Goal: Transaction & Acquisition: Book appointment/travel/reservation

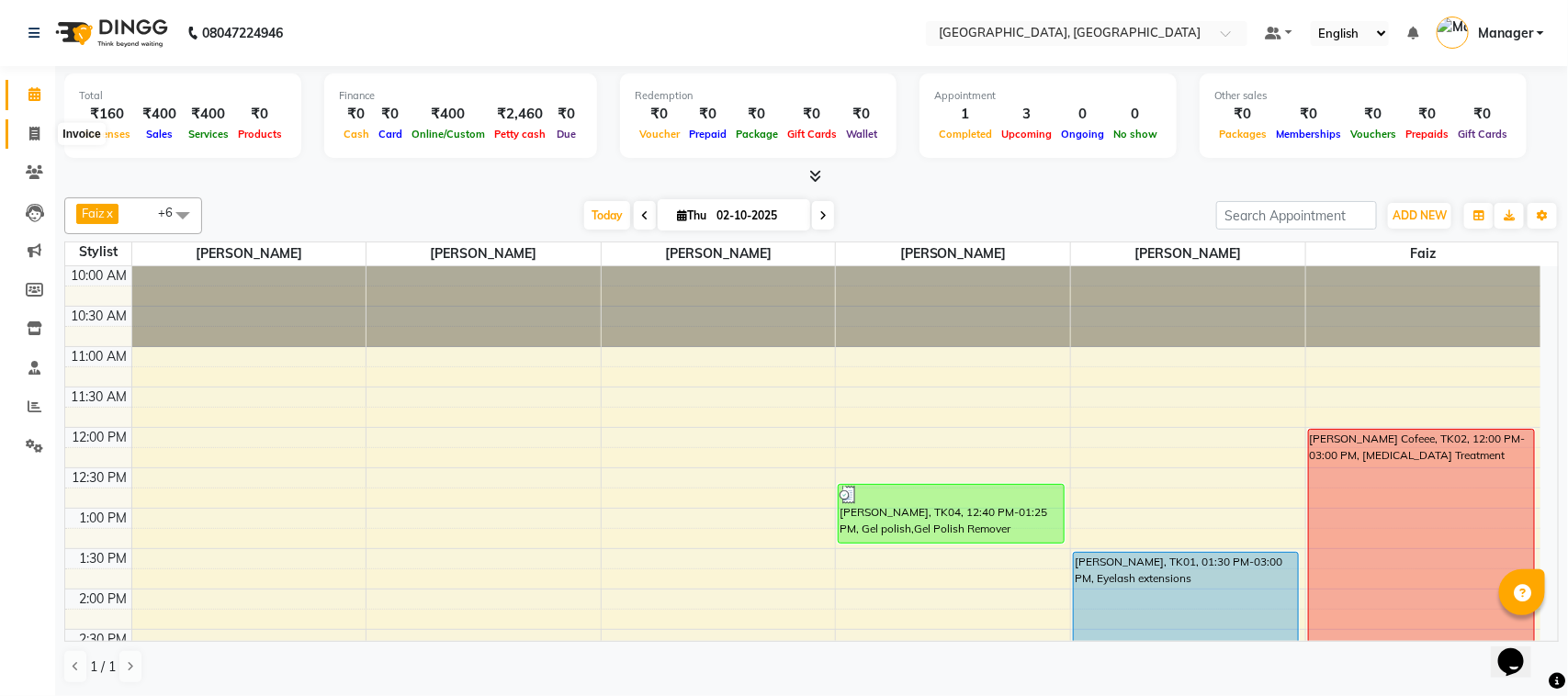
click at [34, 133] on icon at bounding box center [34, 133] width 10 height 14
select select "7742"
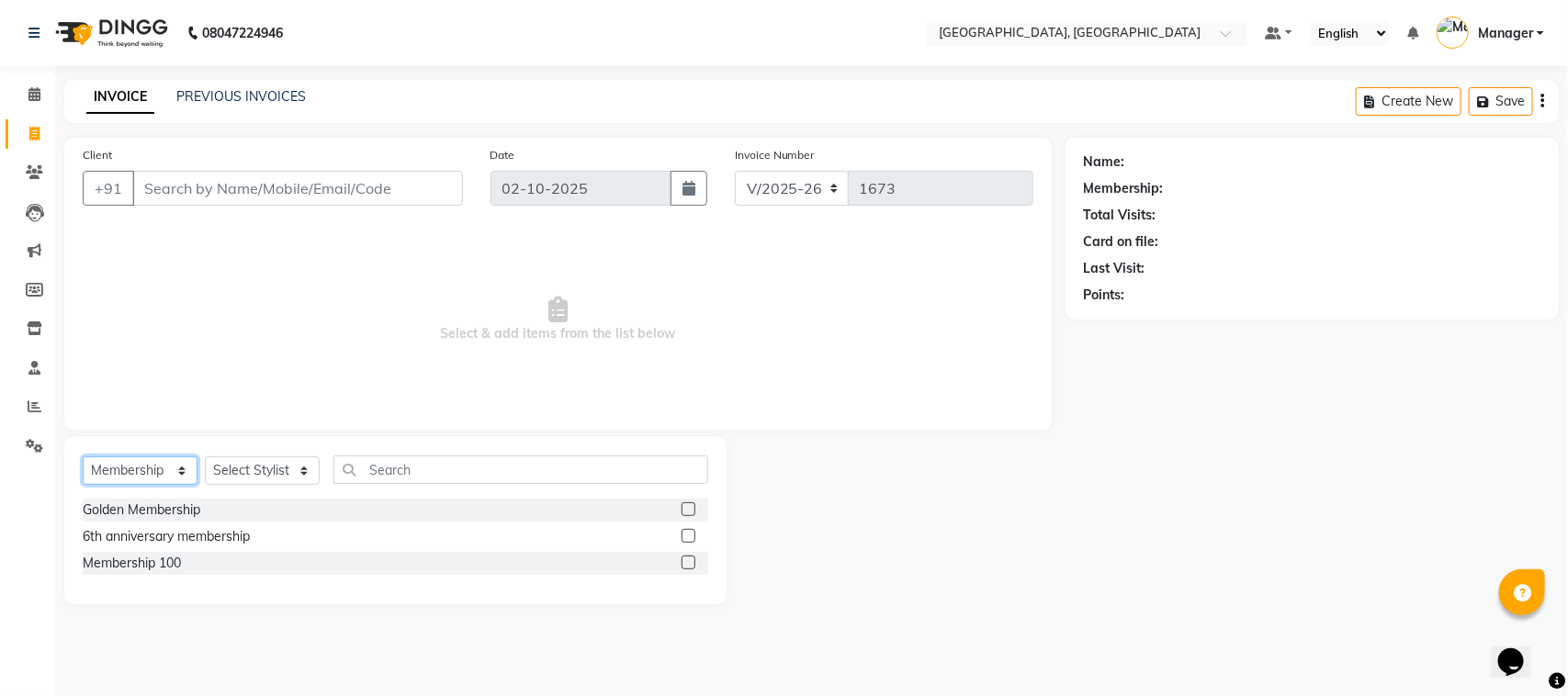
click at [175, 471] on select "Select Service Product Membership Package Voucher Prepaid Gift Card" at bounding box center [140, 471] width 115 height 29
select select "service"
click at [82, 457] on select "Select Service Product Membership Package Voucher Prepaid Gift Card" at bounding box center [140, 471] width 115 height 29
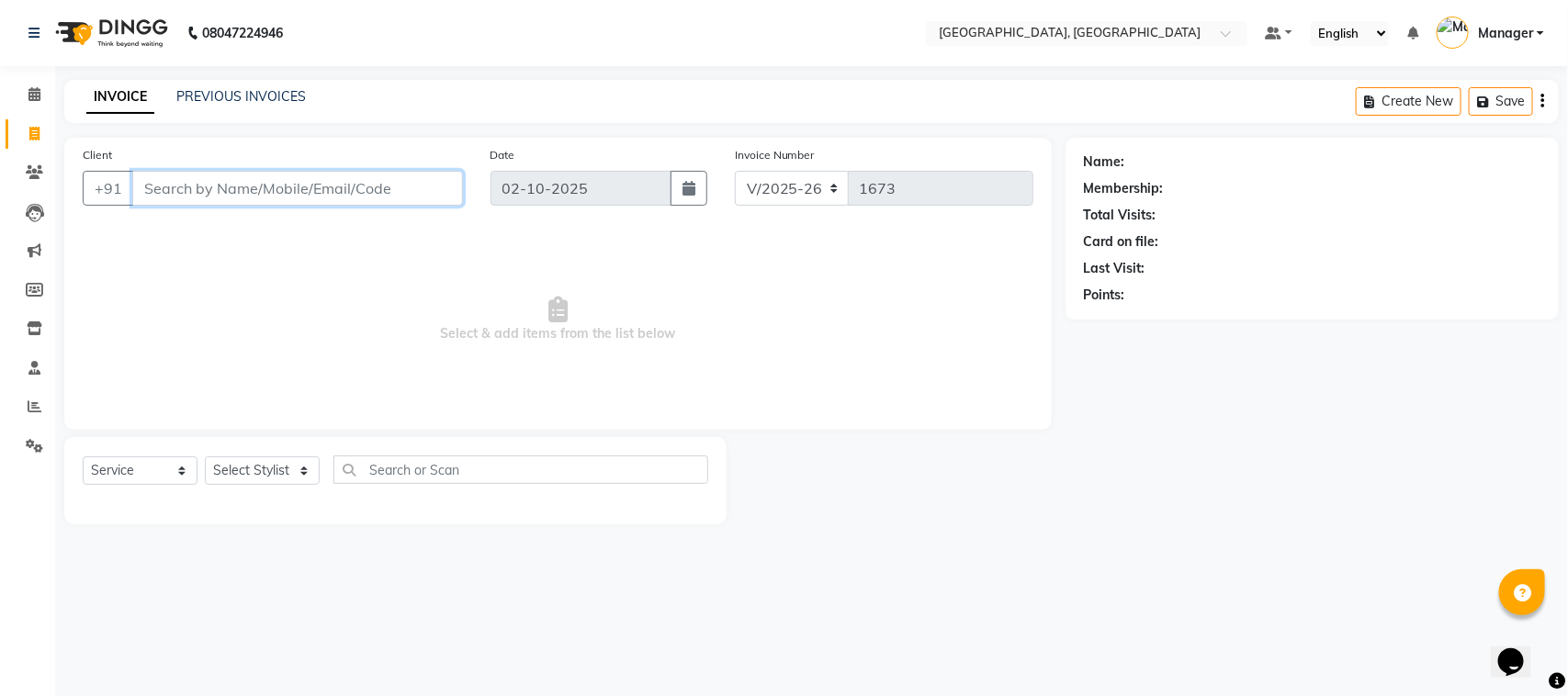
click at [161, 188] on input "Client" at bounding box center [297, 188] width 331 height 35
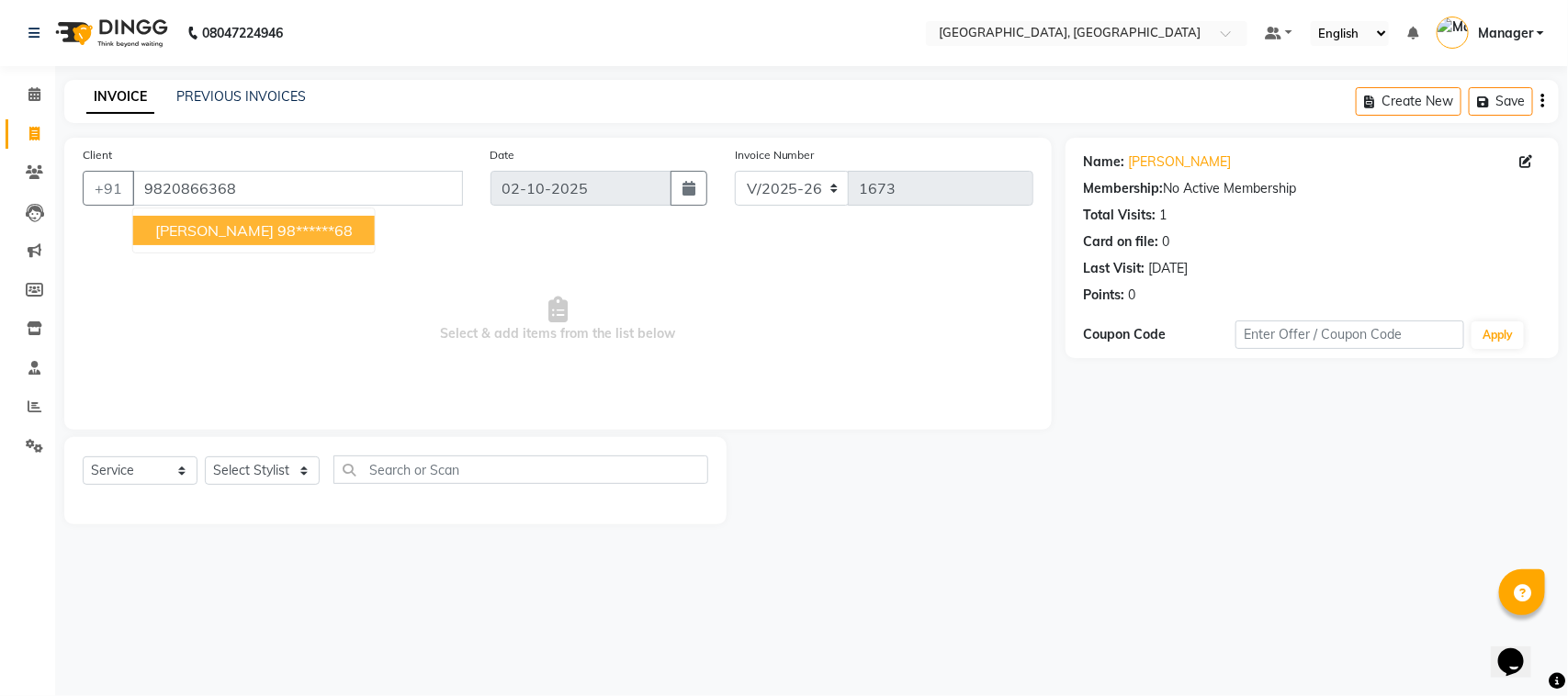
click at [191, 219] on button "[PERSON_NAME] 98******68" at bounding box center [254, 231] width 242 height 30
type input "98******68"
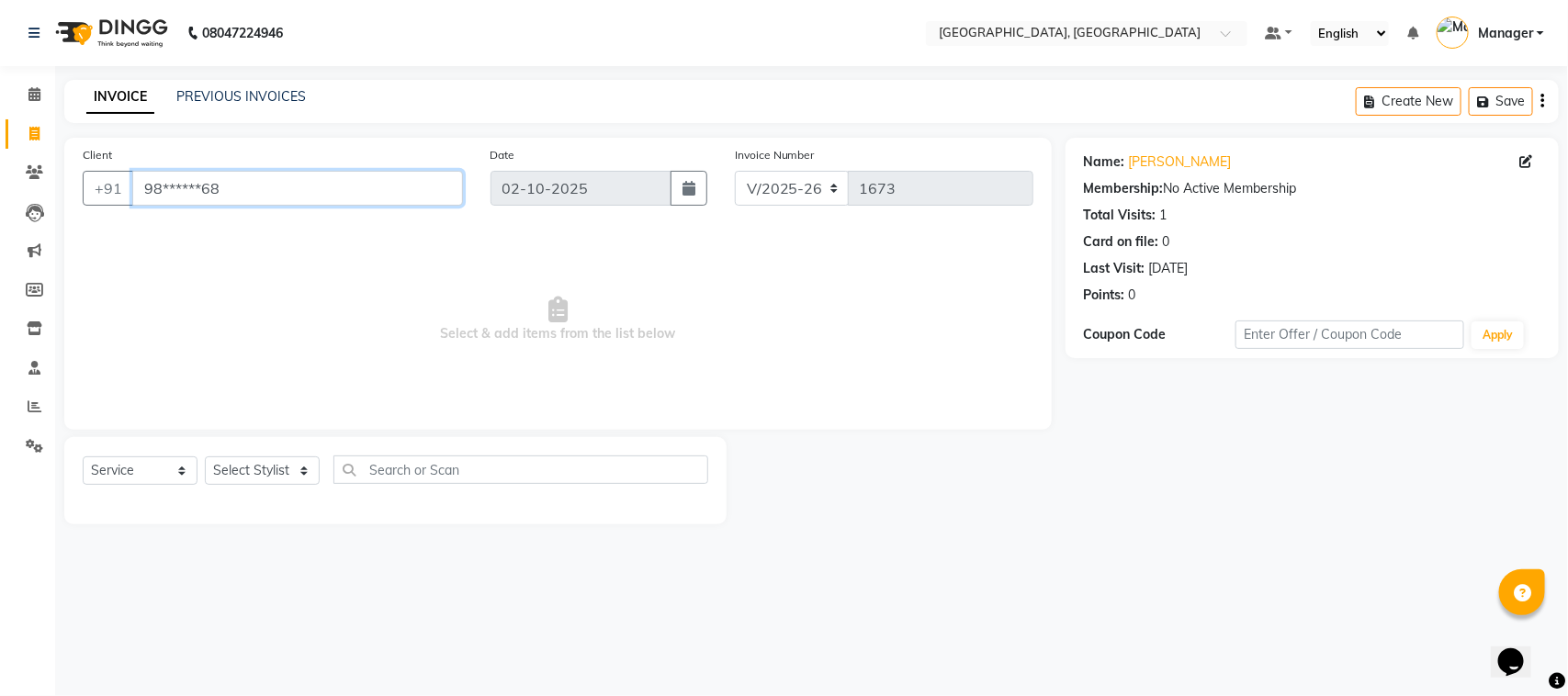
click at [236, 188] on input "98******68" at bounding box center [297, 188] width 331 height 35
click at [26, 96] on span at bounding box center [34, 95] width 32 height 21
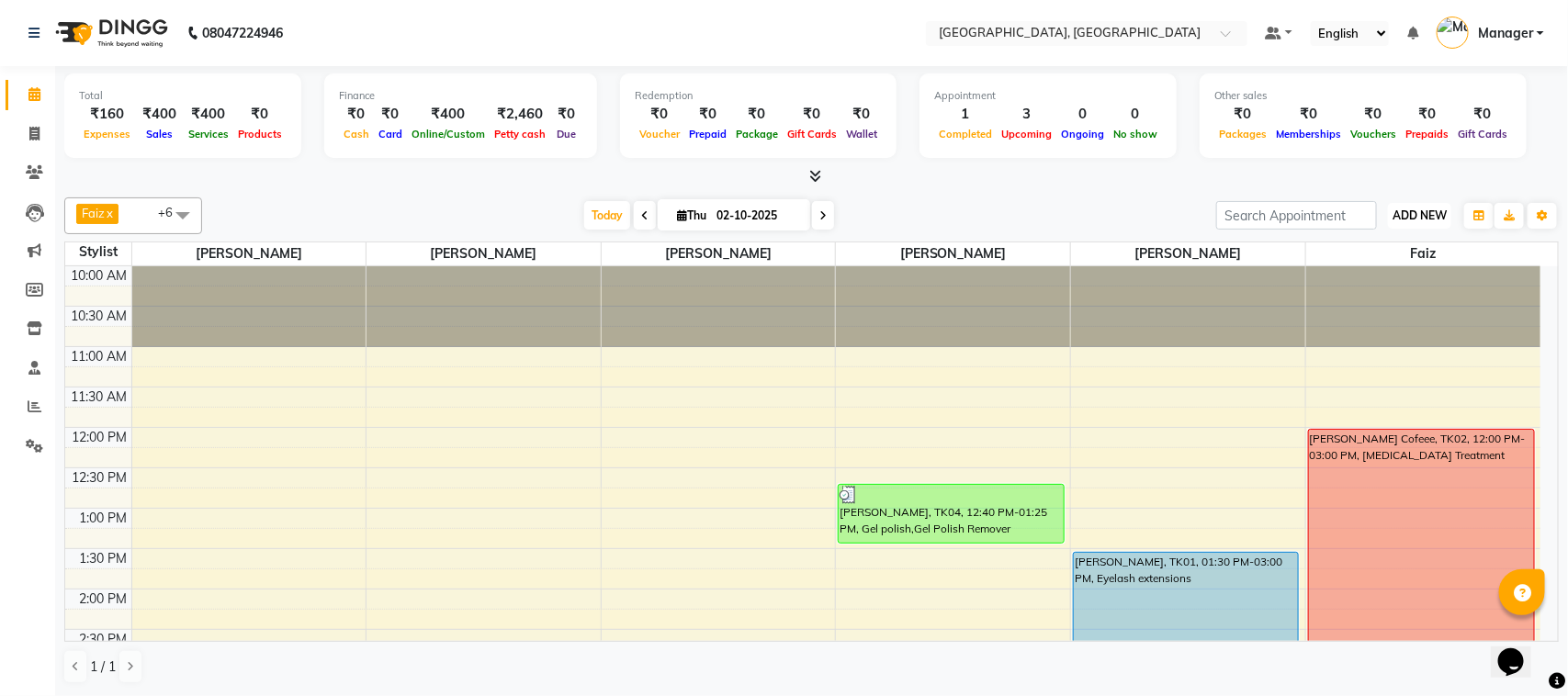
click at [1402, 219] on span "ADD NEW" at bounding box center [1420, 215] width 54 height 14
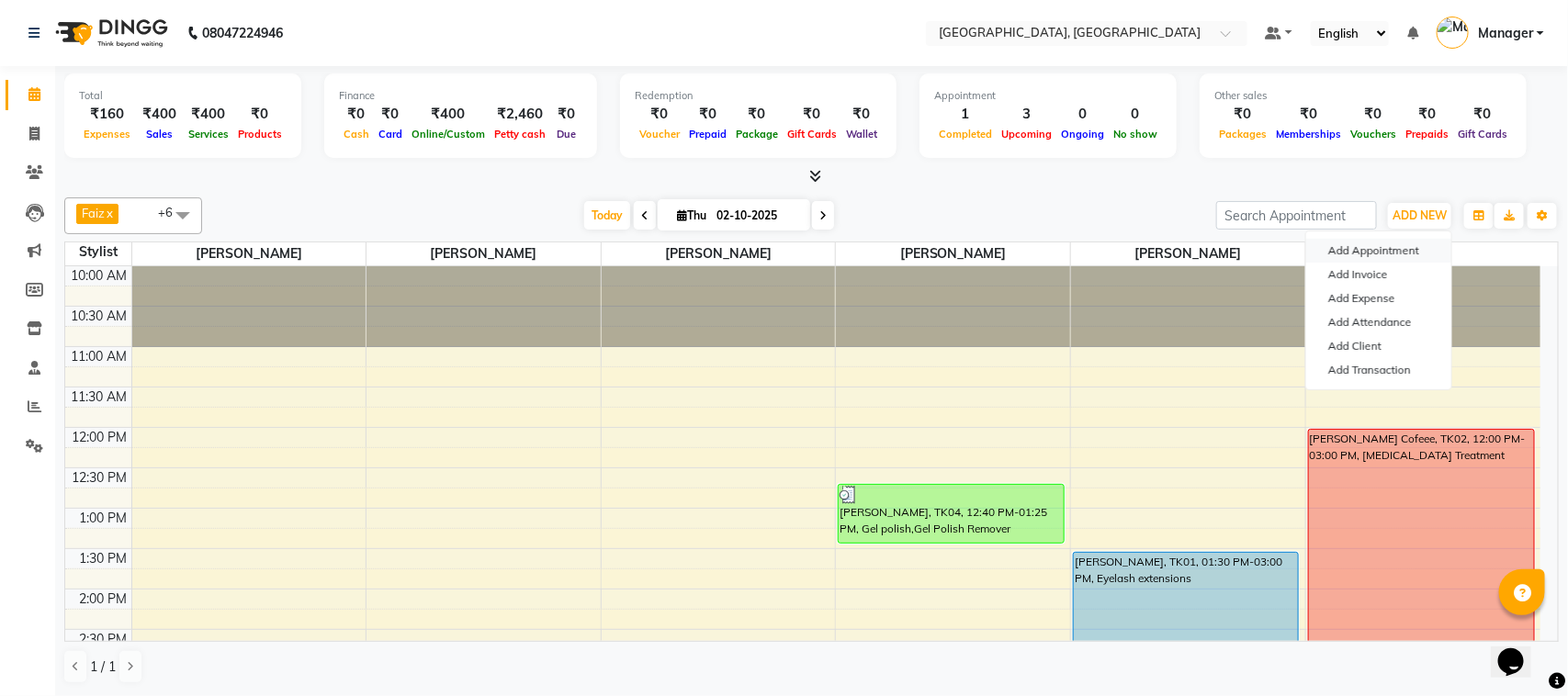
click at [1373, 250] on button "Add Appointment" at bounding box center [1379, 251] width 145 height 24
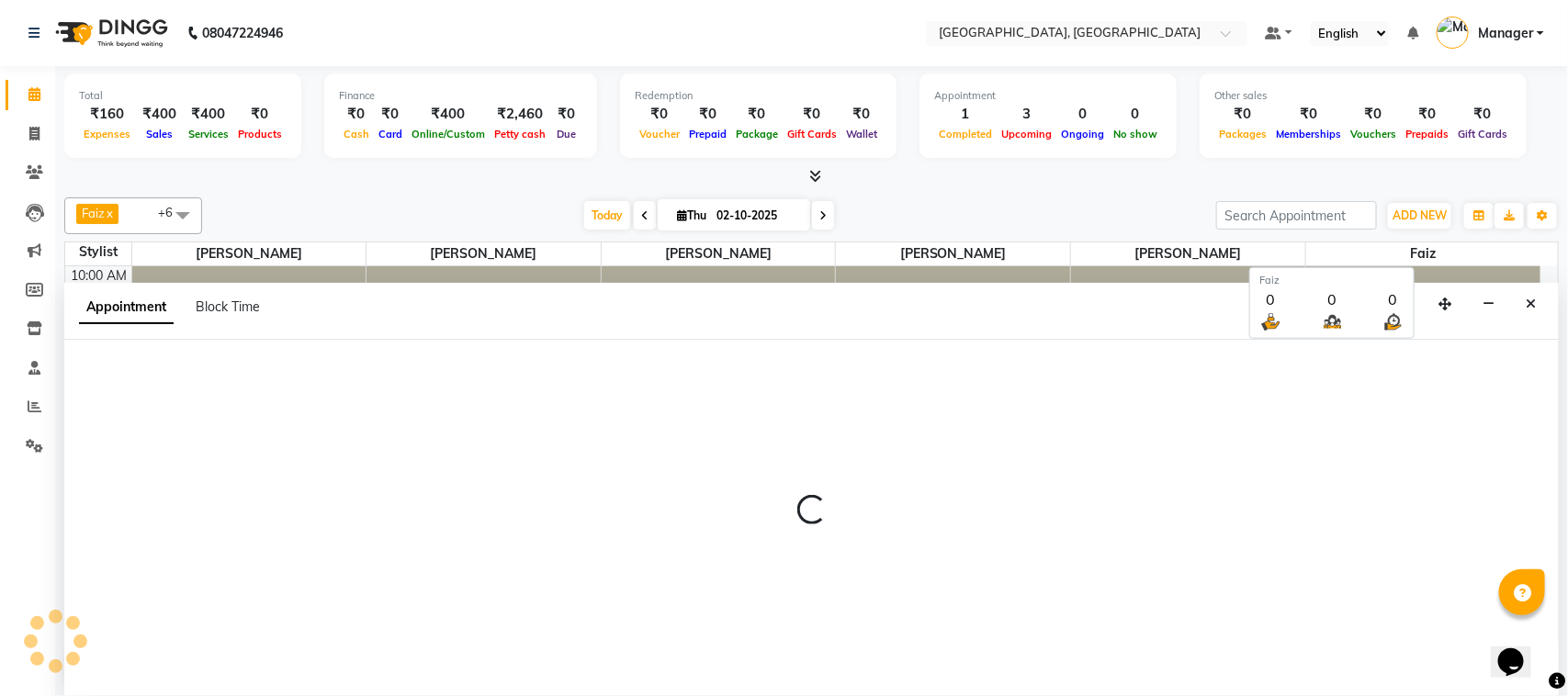
select select "660"
select select "tentative"
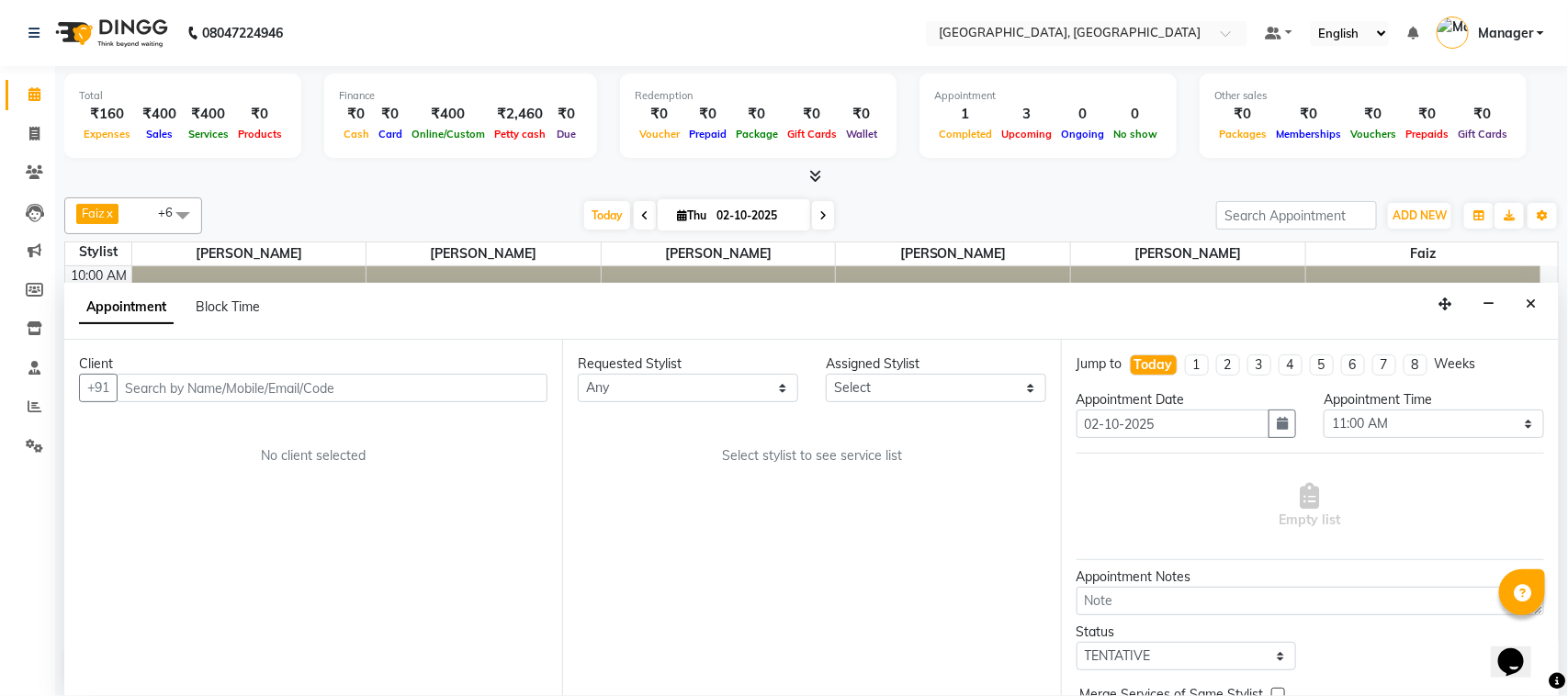
click at [370, 382] on input "text" at bounding box center [332, 388] width 431 height 29
click at [368, 387] on input "text" at bounding box center [332, 388] width 431 height 29
type input "7021323492"
click at [522, 383] on span "Add Client" at bounding box center [510, 387] width 61 height 17
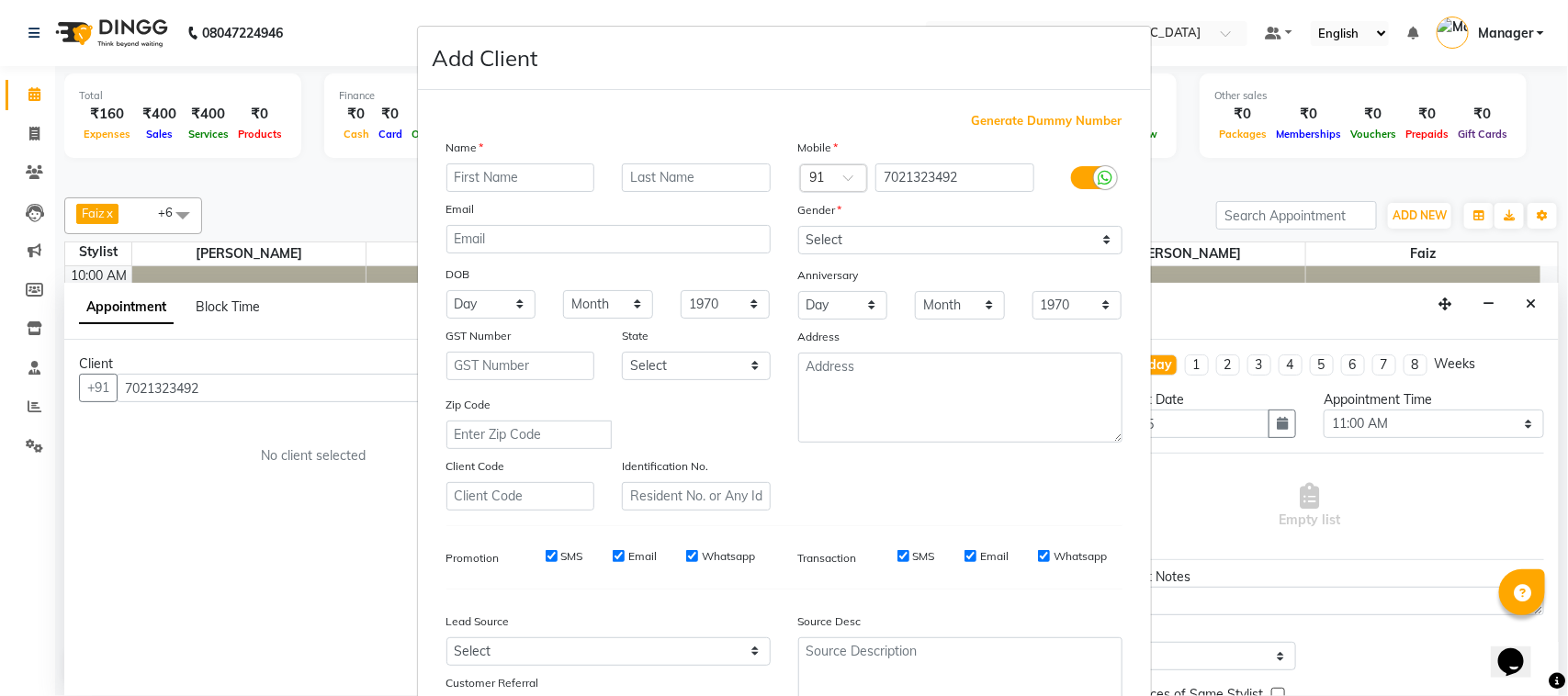
click at [515, 175] on input "text" at bounding box center [521, 177] width 149 height 29
type input "[PERSON_NAME]"
click at [641, 170] on input "text" at bounding box center [696, 177] width 149 height 29
type input "jaiswal"
click at [1096, 234] on select "Select [DEMOGRAPHIC_DATA] [DEMOGRAPHIC_DATA] Other Prefer Not To Say" at bounding box center [961, 240] width 324 height 29
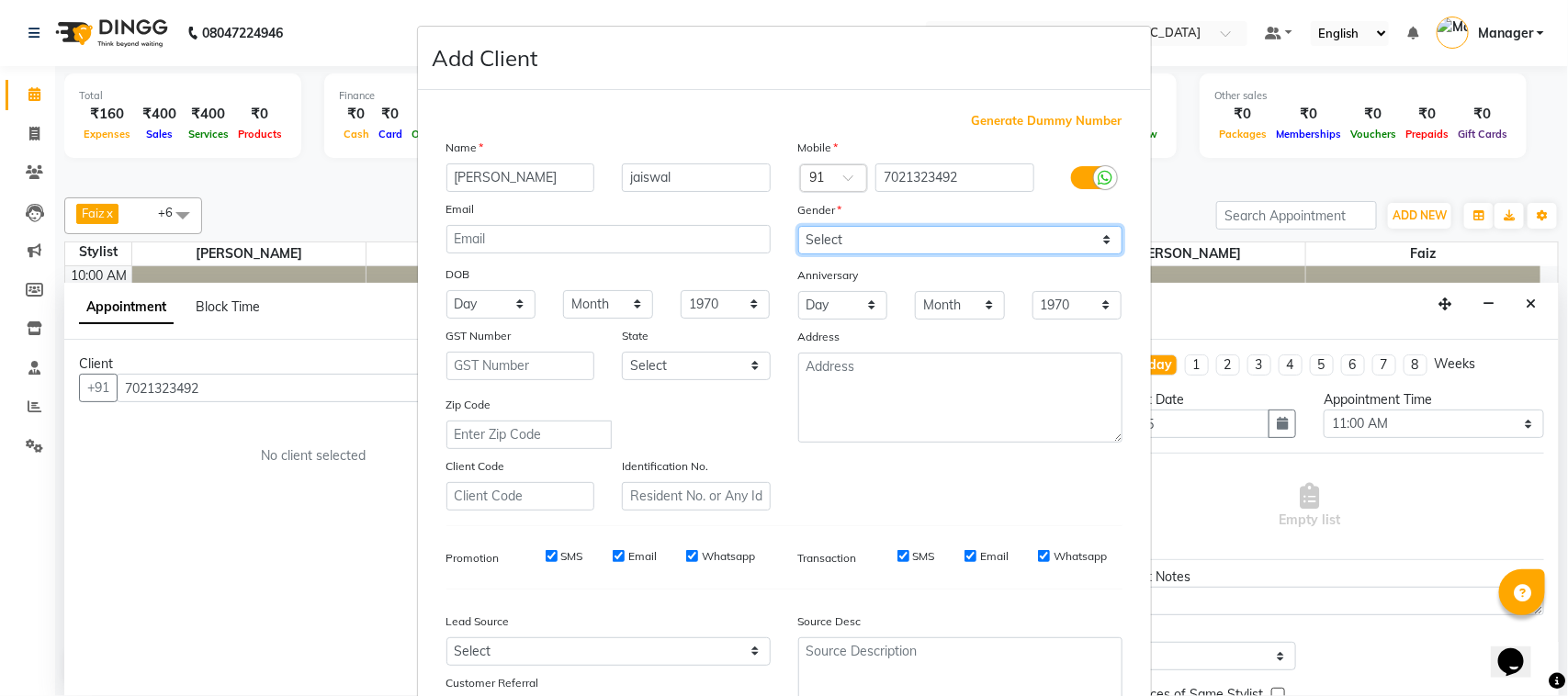
select select "[DEMOGRAPHIC_DATA]"
click at [799, 226] on select "Select [DEMOGRAPHIC_DATA] [DEMOGRAPHIC_DATA] Other Prefer Not To Say" at bounding box center [961, 240] width 324 height 29
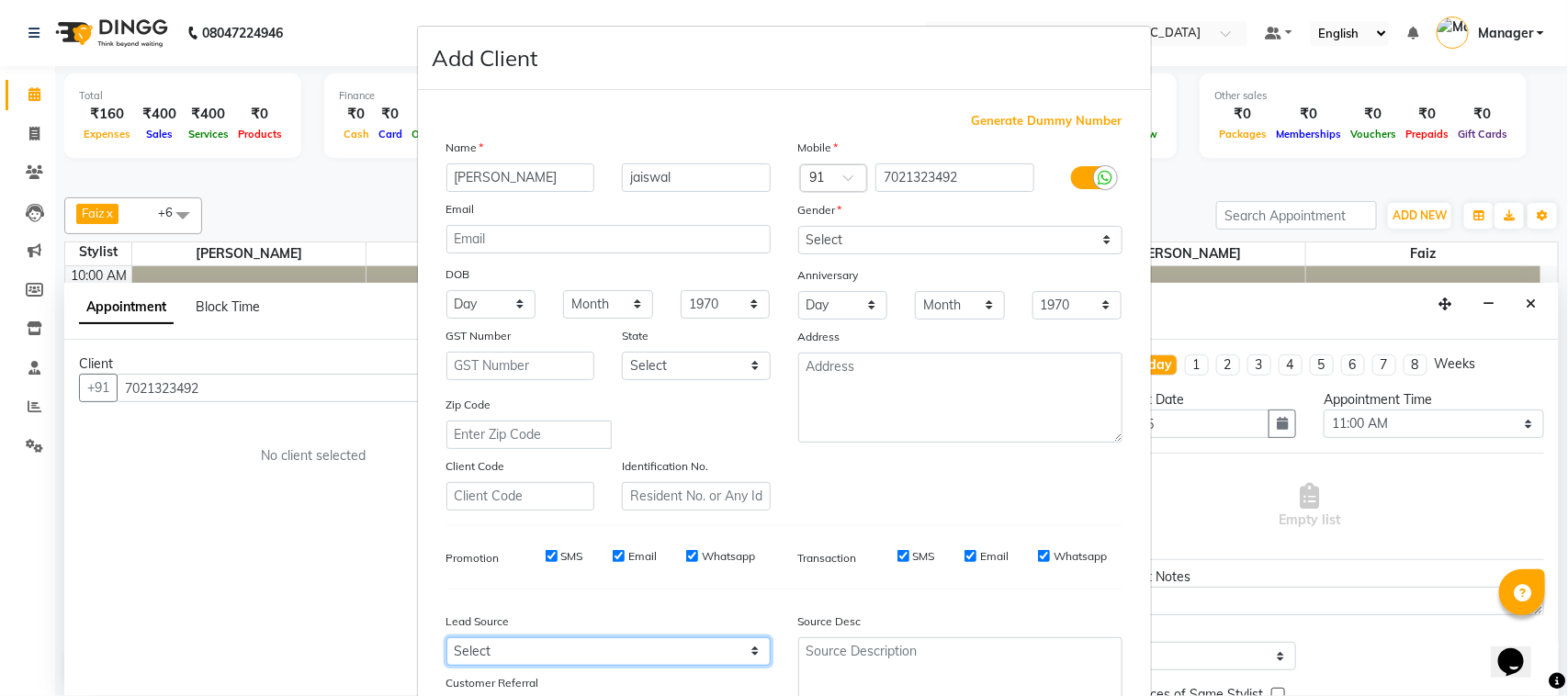
click at [755, 655] on select "Select Walk-in Internet Friend Word of Mouth Advertisement Facebook JustDial Go…" at bounding box center [609, 652] width 324 height 29
select select "52148"
click at [447, 638] on select "Select Walk-in Internet Friend Word of Mouth Advertisement Facebook JustDial Go…" at bounding box center [609, 652] width 324 height 29
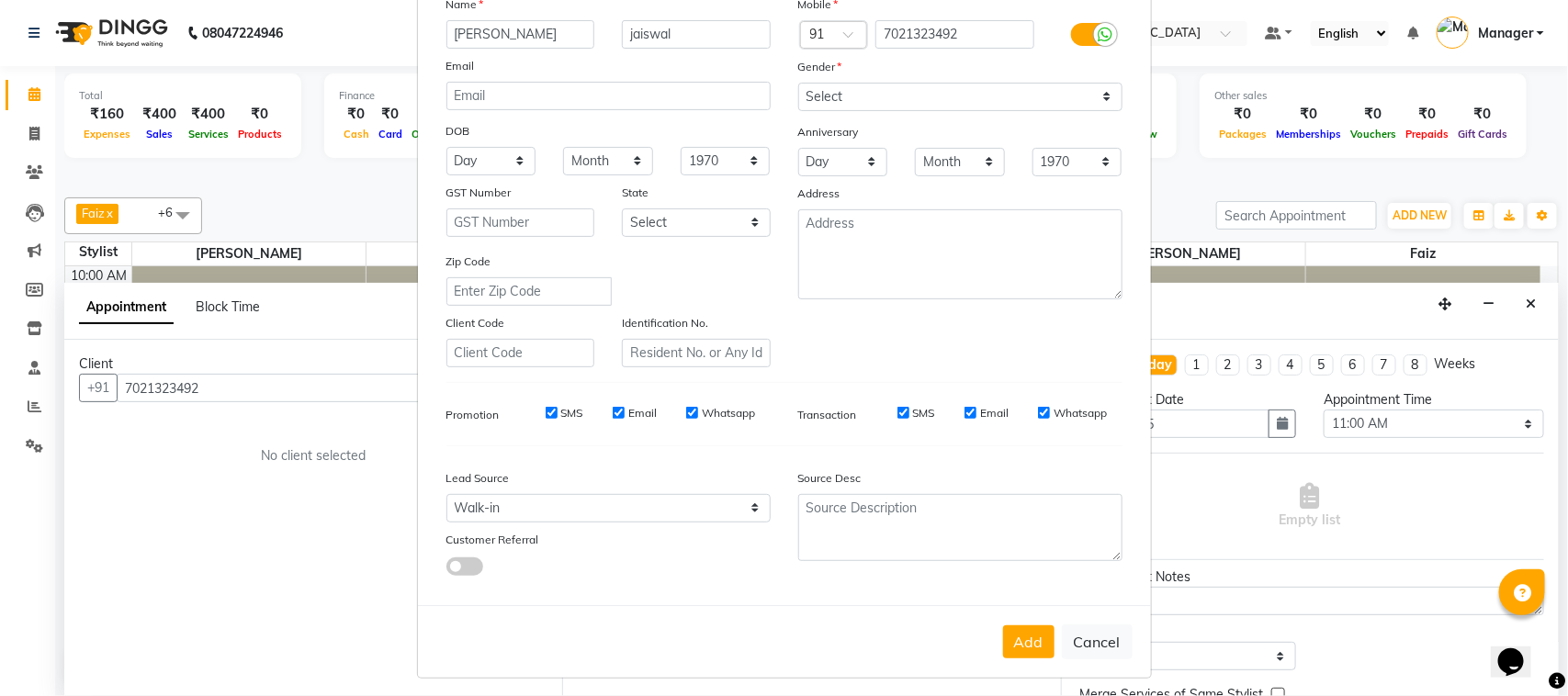
scroll to position [145, 0]
click at [1031, 625] on button "Add" at bounding box center [1030, 641] width 52 height 33
type input "70******92"
select select
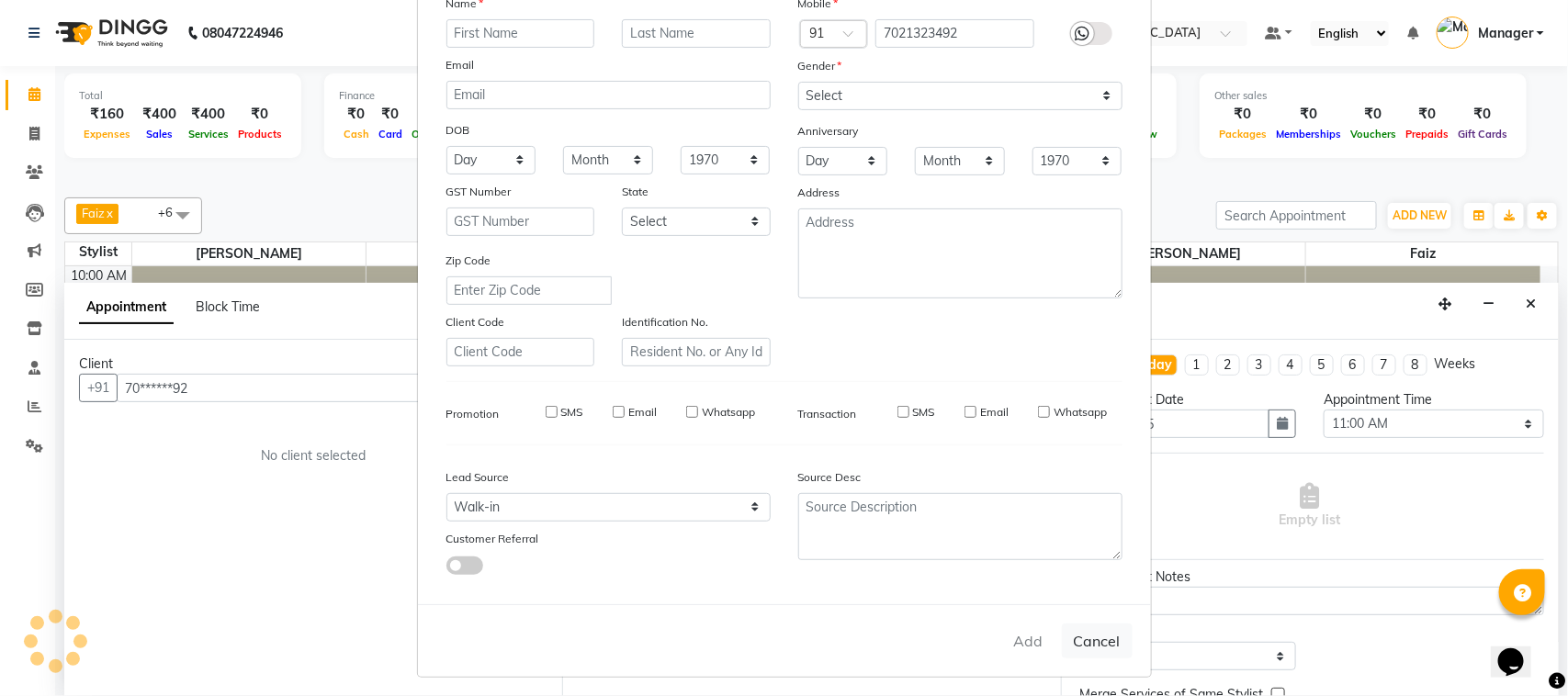
select select
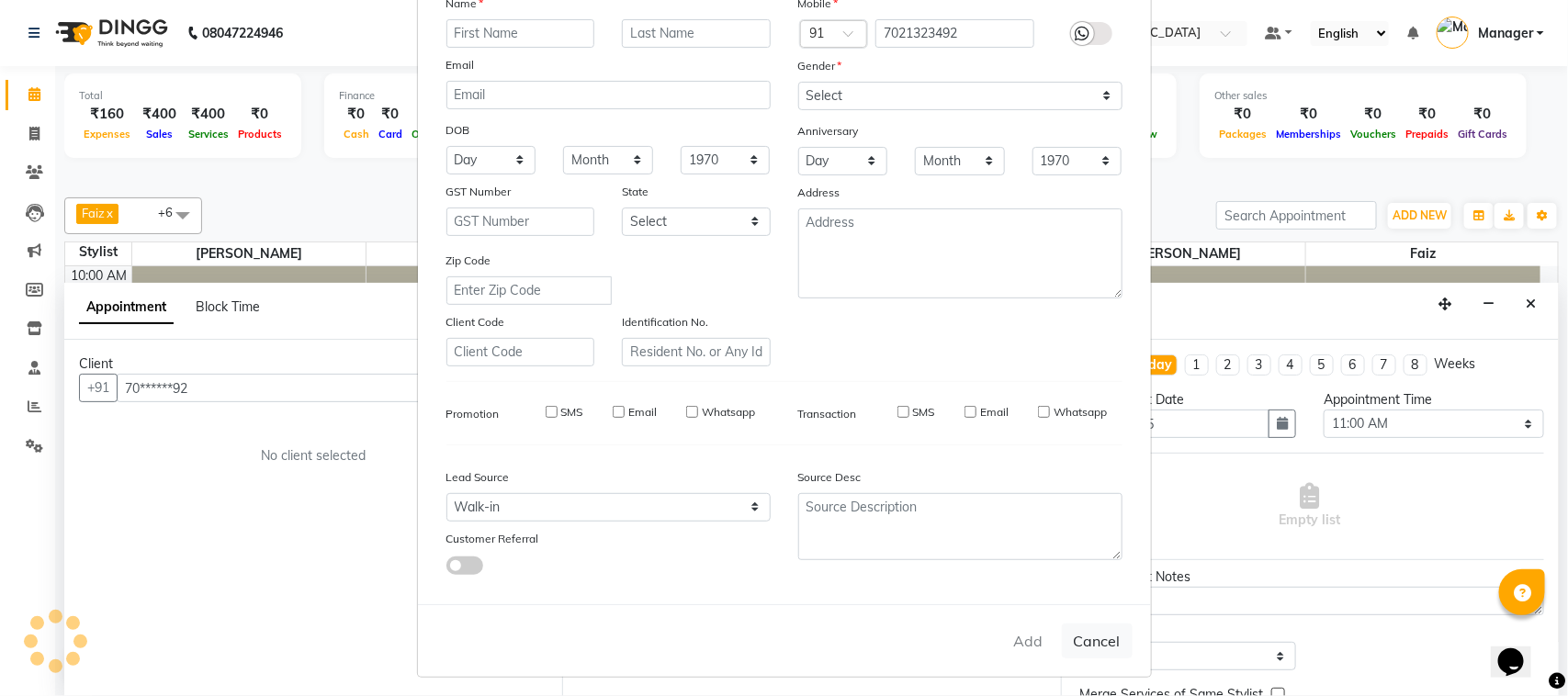
checkbox input "false"
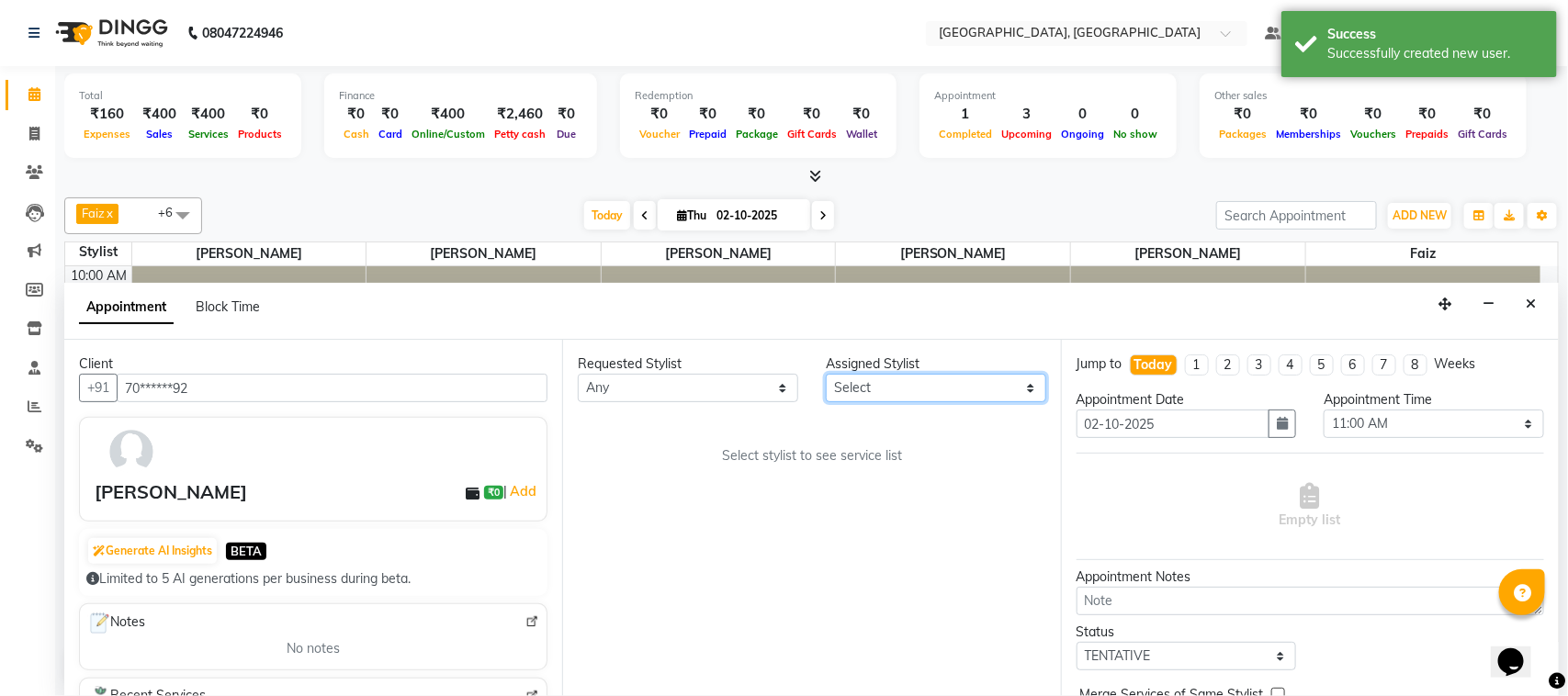
click at [1033, 392] on select "Select [PERSON_NAME] [PERSON_NAME] Jyoti wadar Manager [PERSON_NAME] [PERSON_NA…" at bounding box center [936, 388] width 221 height 29
select select "69044"
click at [826, 375] on select "Select [PERSON_NAME] [PERSON_NAME] Jyoti wadar Manager [PERSON_NAME] [PERSON_NA…" at bounding box center [936, 388] width 221 height 29
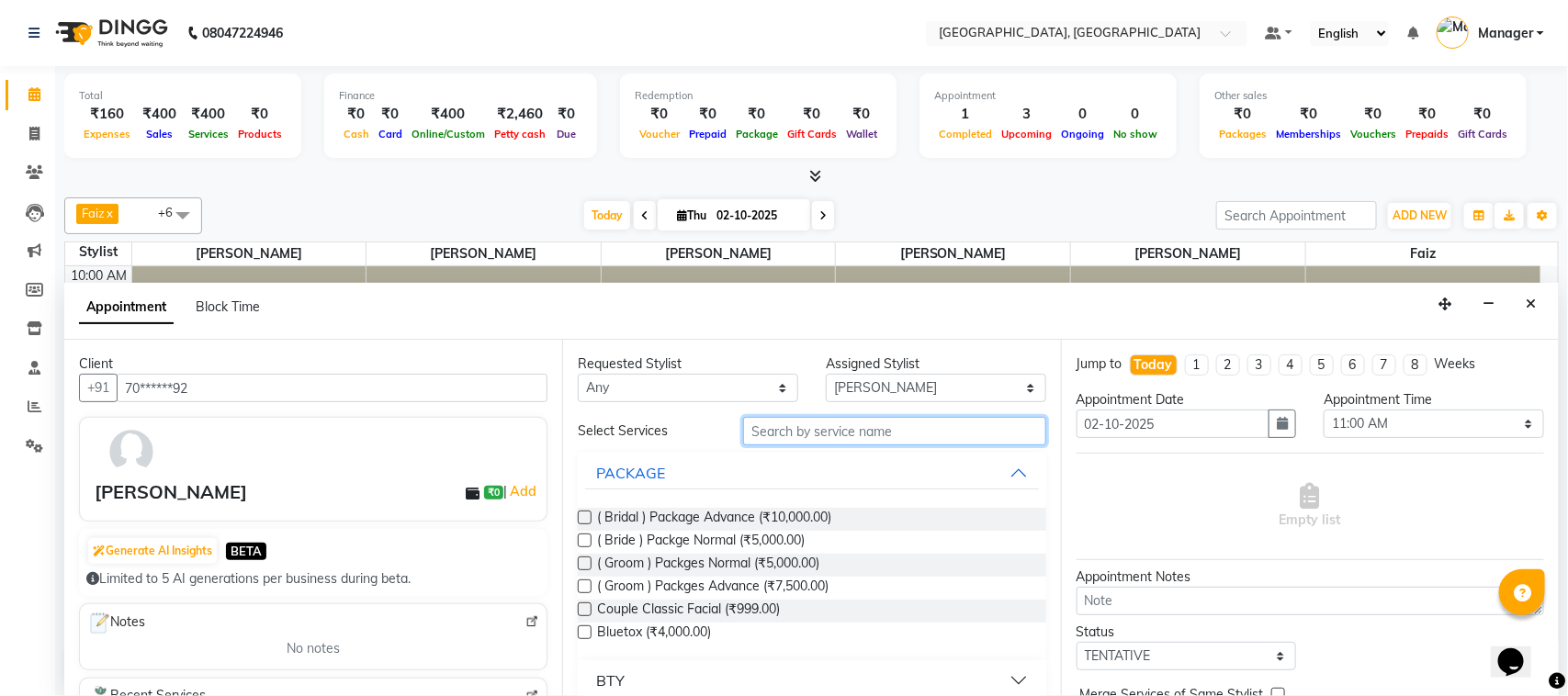
click at [923, 437] on input "text" at bounding box center [894, 431] width 303 height 29
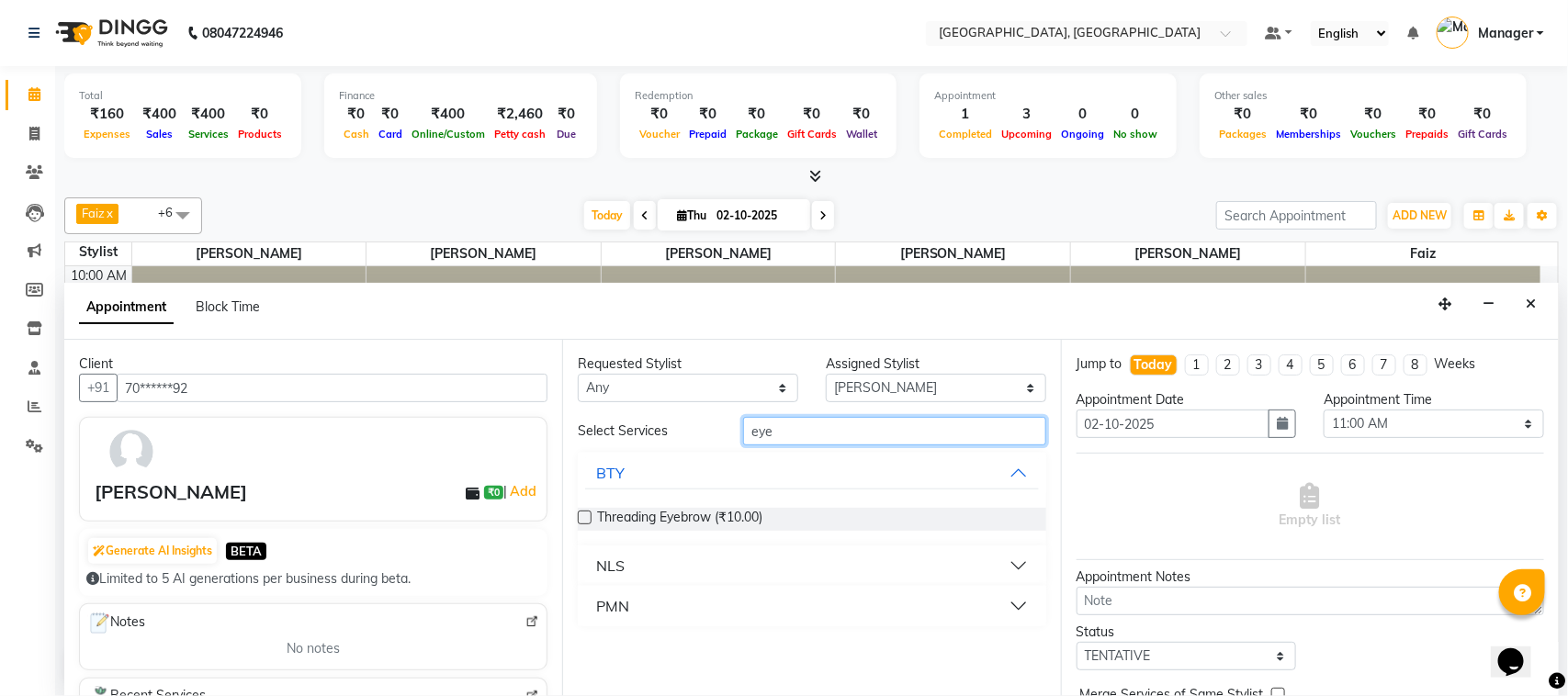
click at [928, 434] on input "eye" at bounding box center [894, 431] width 303 height 29
type input "e"
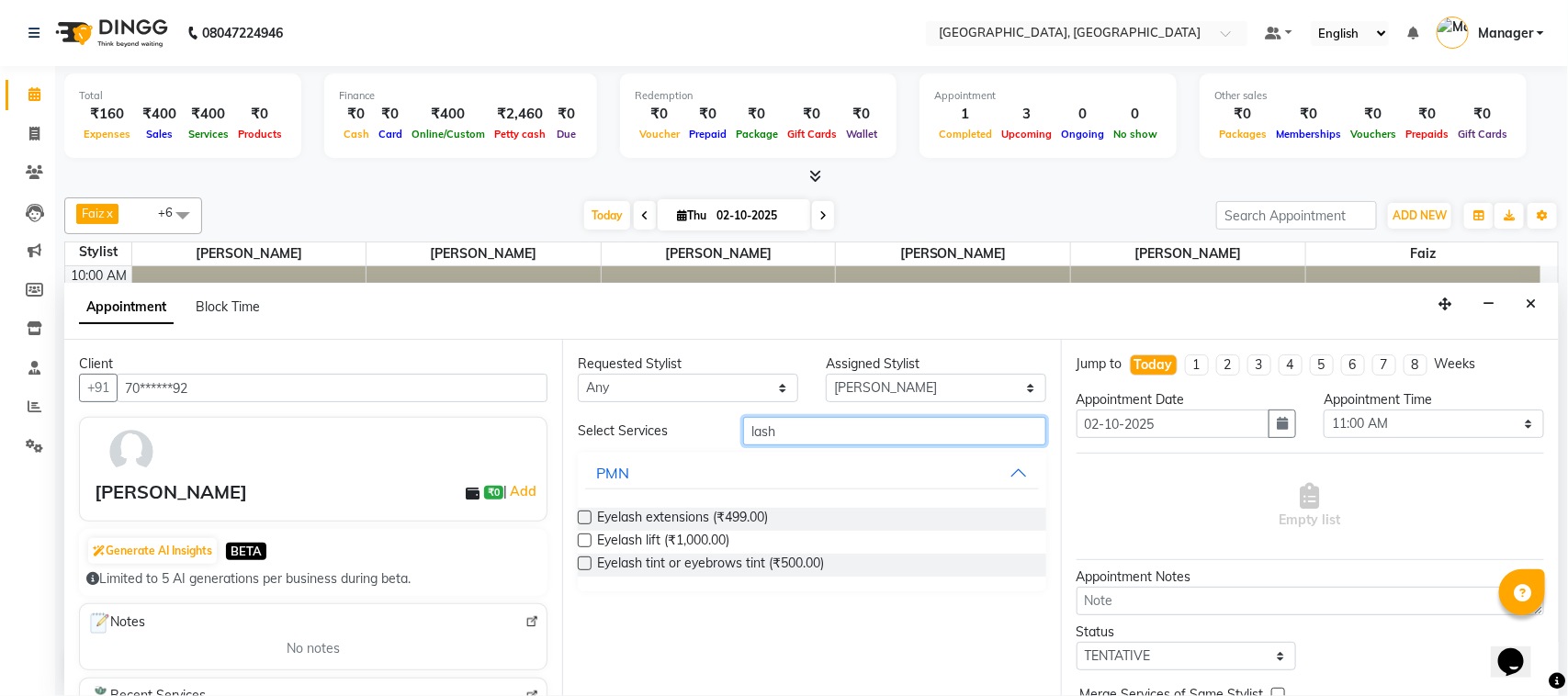
type input "lash"
click at [889, 517] on div "Eyelash extensions (₹499.00)" at bounding box center [812, 519] width 468 height 23
click at [582, 521] on label at bounding box center [585, 517] width 14 height 14
click at [582, 521] on input "checkbox" at bounding box center [584, 519] width 12 height 12
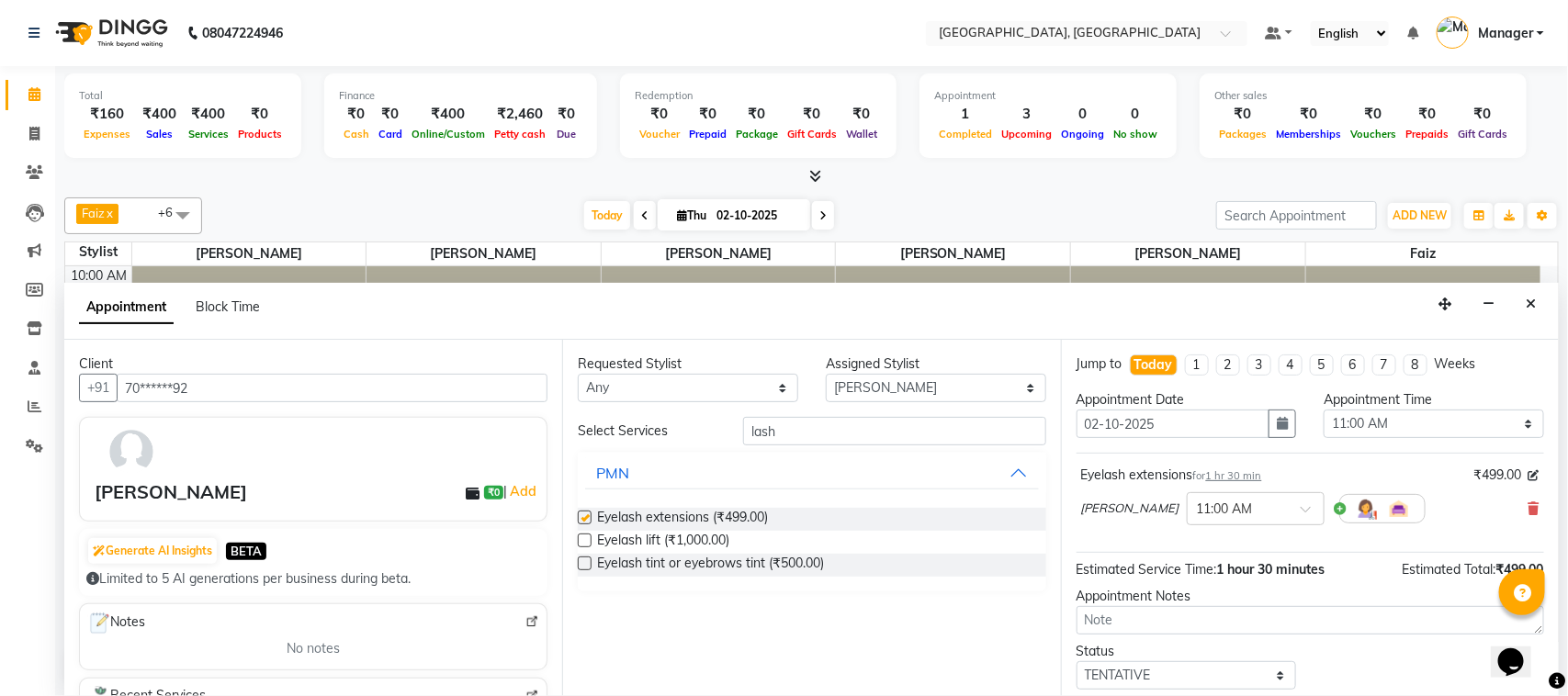
checkbox input "false"
click at [1301, 510] on span at bounding box center [1312, 514] width 23 height 19
click at [1219, 547] on div "03:00 PM" at bounding box center [1256, 546] width 136 height 34
click at [1274, 678] on select "Select TENTATIVE CONFIRM CHECK-IN UPCOMING" at bounding box center [1187, 676] width 221 height 29
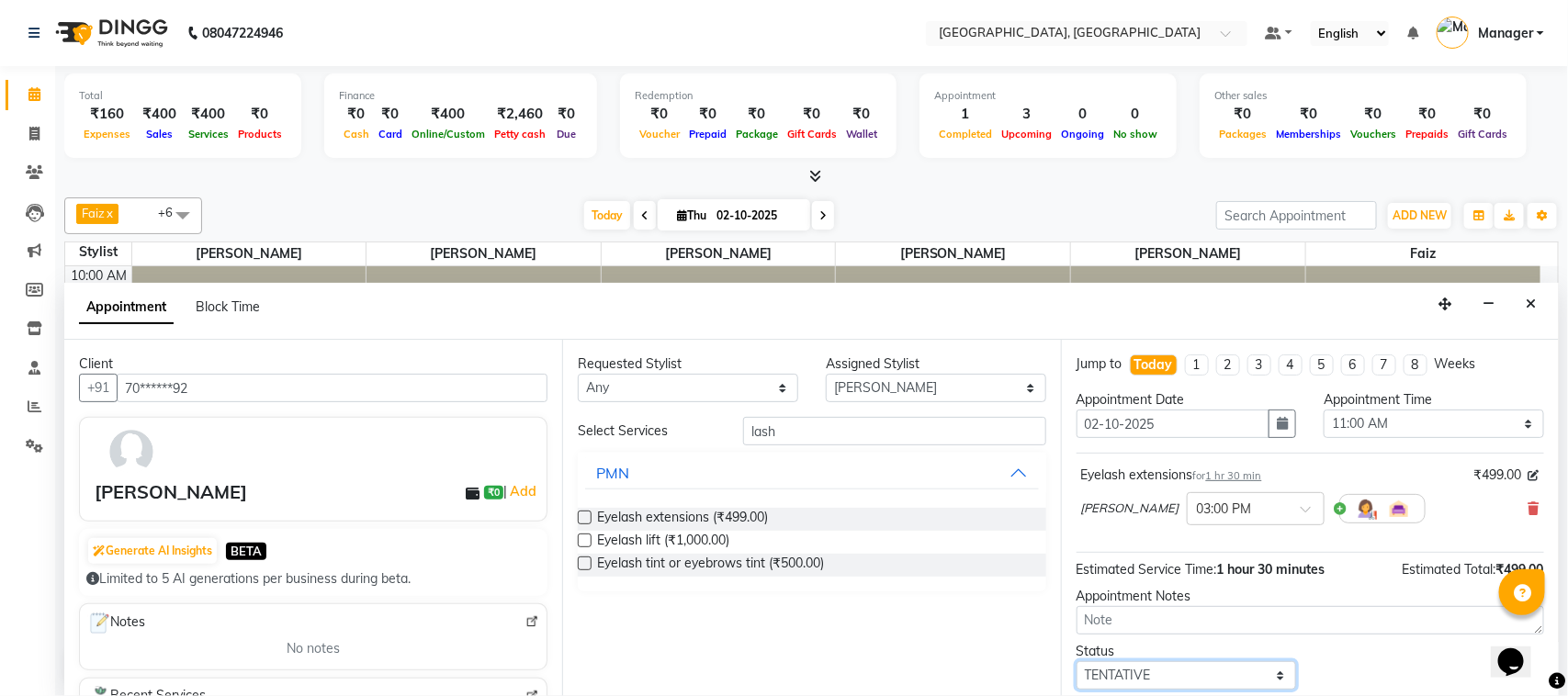
select select "upcoming"
click at [1077, 664] on select "Select TENTATIVE CONFIRM CHECK-IN UPCOMING" at bounding box center [1187, 676] width 221 height 29
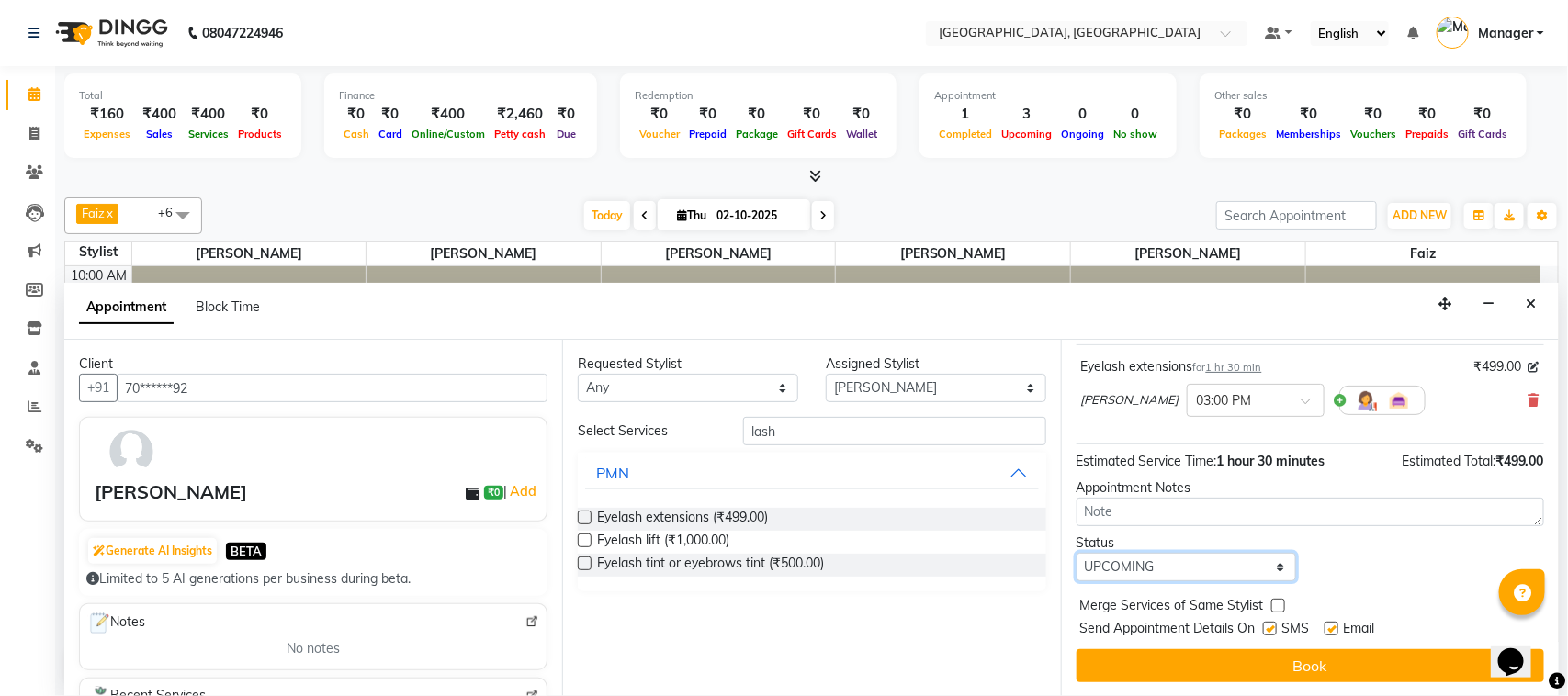
scroll to position [111, 0]
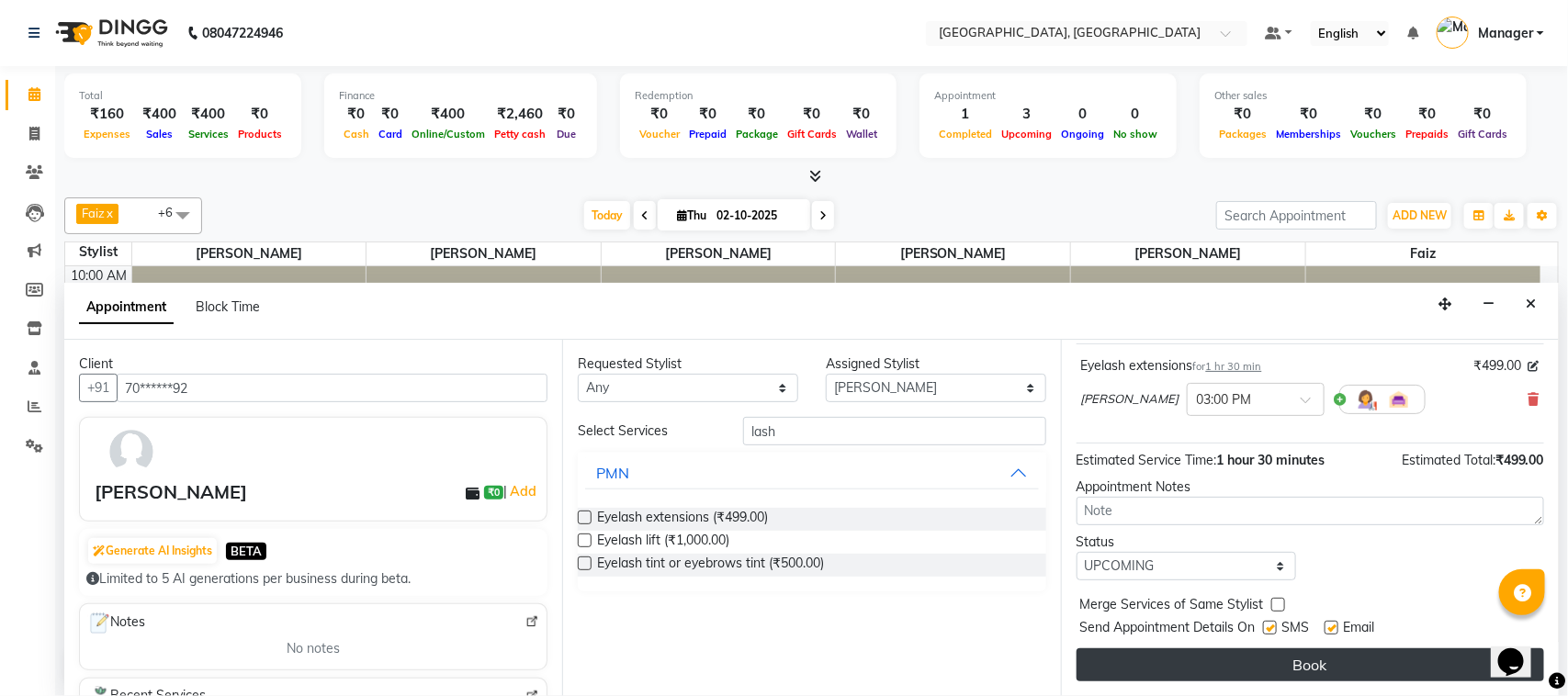
click at [1422, 659] on button "Book" at bounding box center [1310, 665] width 468 height 33
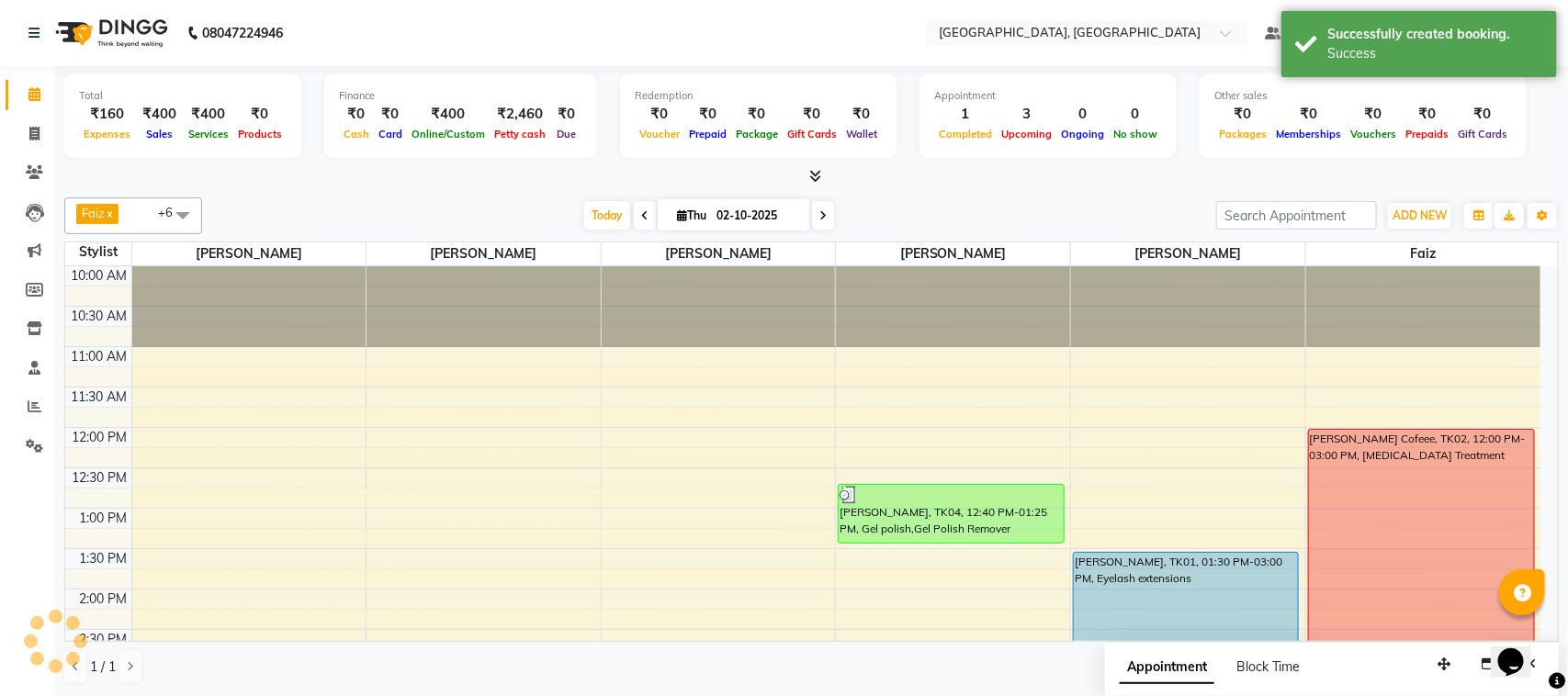
click at [1422, 659] on div "Appointment Block Time" at bounding box center [1333, 671] width 454 height 57
